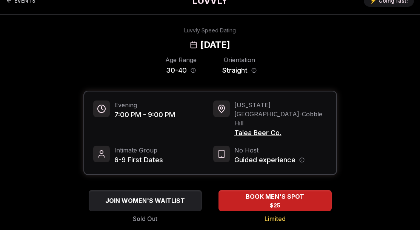
scroll to position [15, 0]
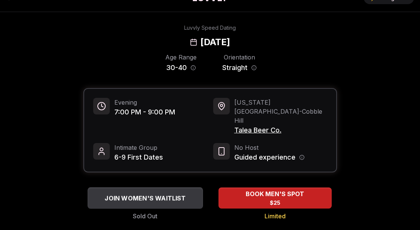
click at [159, 194] on span "JOIN WOMEN'S WAITLIST" at bounding box center [145, 198] width 84 height 9
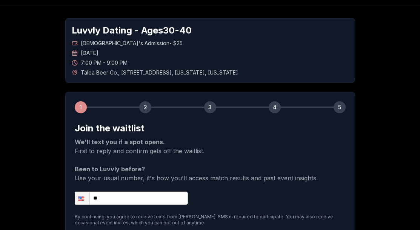
scroll to position [29, 0]
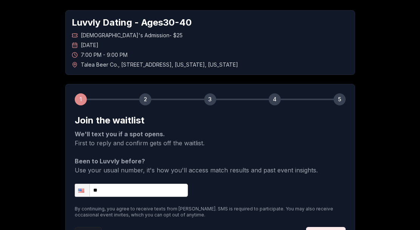
click at [140, 192] on input "**" at bounding box center [131, 190] width 113 height 13
type input "**********"
click at [262, 207] on p "By continuing, you agree to receive texts from [PERSON_NAME]. SMS is required t…" at bounding box center [210, 212] width 271 height 12
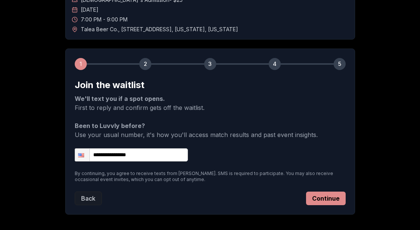
scroll to position [61, 0]
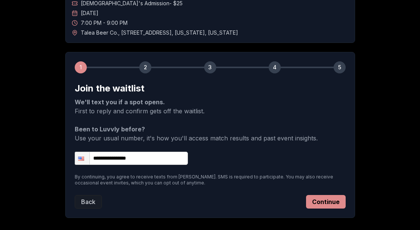
click at [319, 203] on button "Continue" at bounding box center [326, 202] width 40 height 14
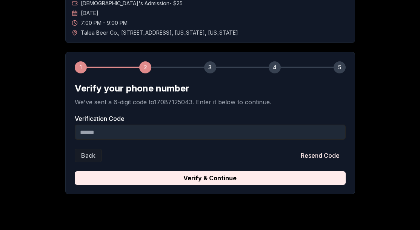
drag, startPoint x: 77, startPoint y: 129, endPoint x: 42, endPoint y: 129, distance: 34.7
click at [42, 129] on div "Luvvly Dating - Ages [DEMOGRAPHIC_DATA] [DEMOGRAPHIC_DATA]'s Admission - $25 [D…" at bounding box center [210, 86] width 420 height 241
type input "******"
click at [331, 156] on button "Resend Code" at bounding box center [319, 156] width 51 height 14
click at [109, 130] on input "Verification Code" at bounding box center [210, 132] width 271 height 15
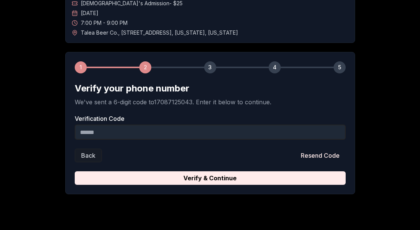
click at [111, 131] on input "Verification Code" at bounding box center [210, 132] width 271 height 15
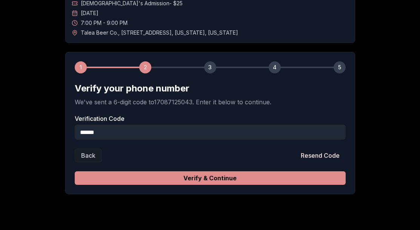
type input "******"
click at [159, 181] on button "Verify & Continue" at bounding box center [210, 179] width 271 height 14
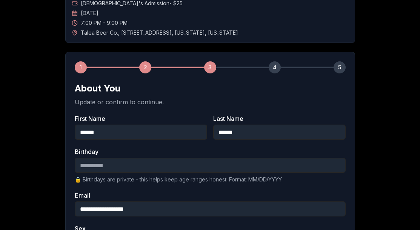
scroll to position [64, 0]
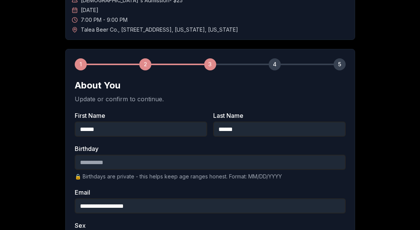
click at [122, 160] on input "Birthday" at bounding box center [210, 162] width 271 height 15
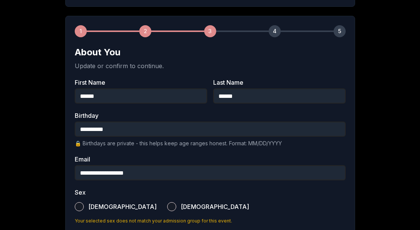
scroll to position [107, 0]
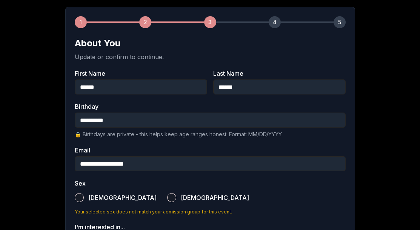
type input "**********"
click at [167, 198] on label "[DEMOGRAPHIC_DATA]" at bounding box center [208, 198] width 82 height 17
click at [167, 198] on button "[DEMOGRAPHIC_DATA]" at bounding box center [171, 197] width 9 height 9
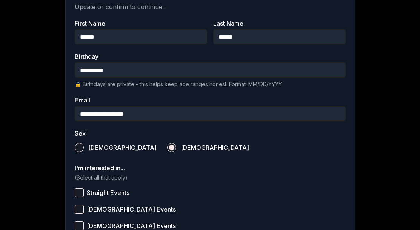
scroll to position [192, 0]
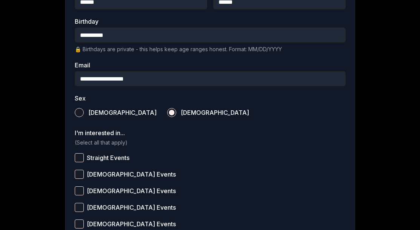
click at [102, 159] on span "Straight Events" at bounding box center [108, 158] width 43 height 6
click at [84, 159] on button "Straight Events" at bounding box center [79, 157] width 9 height 9
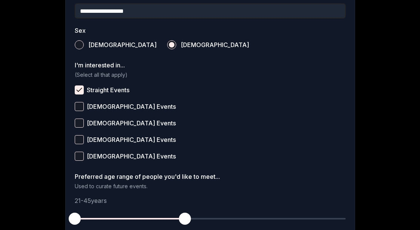
scroll to position [265, 0]
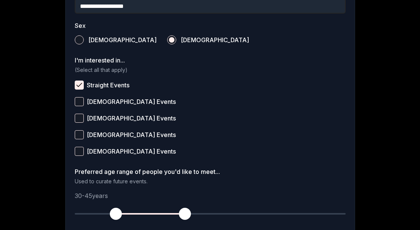
drag, startPoint x: 76, startPoint y: 215, endPoint x: 114, endPoint y: 215, distance: 38.1
click at [114, 215] on span "button" at bounding box center [116, 214] width 12 height 12
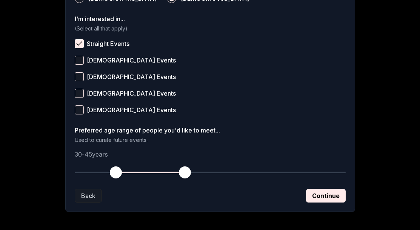
scroll to position [308, 0]
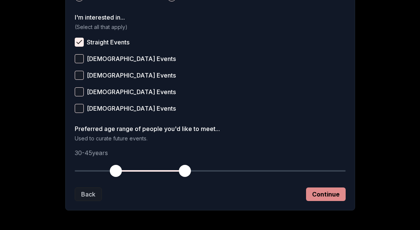
click at [329, 196] on button "Continue" at bounding box center [326, 195] width 40 height 14
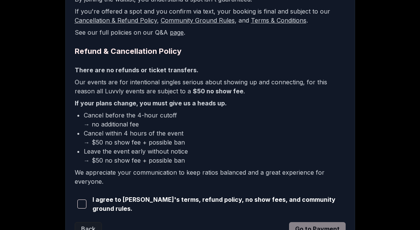
scroll to position [196, 0]
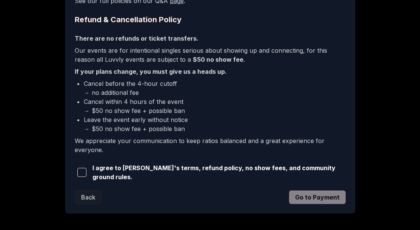
click at [85, 176] on span "button" at bounding box center [81, 172] width 9 height 9
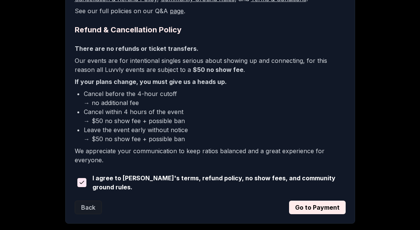
scroll to position [227, 0]
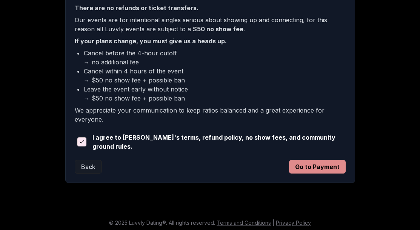
click at [306, 166] on button "Go to Payment" at bounding box center [317, 167] width 57 height 14
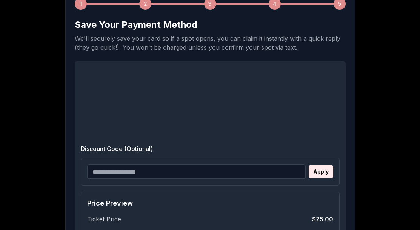
scroll to position [100, 0]
